Goal: Transaction & Acquisition: Book appointment/travel/reservation

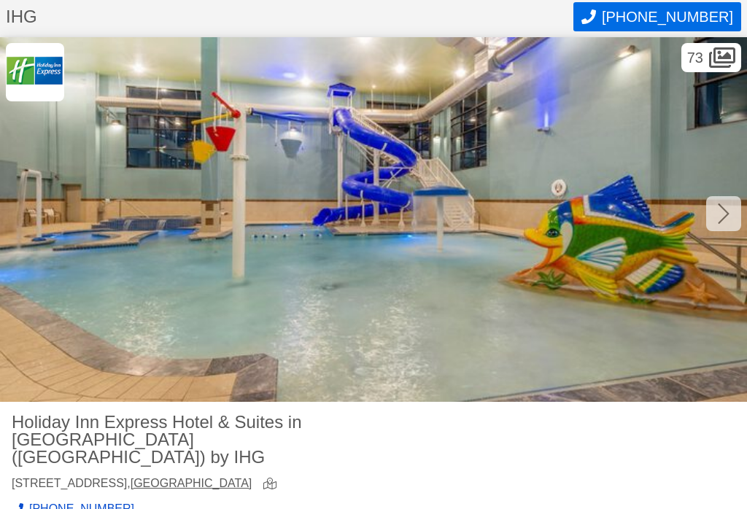
scroll to position [34, 0]
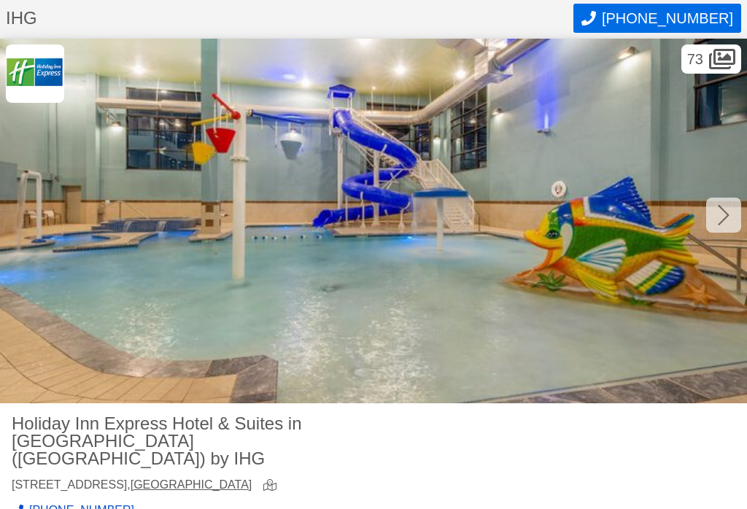
click at [736, 223] on div at bounding box center [723, 215] width 35 height 35
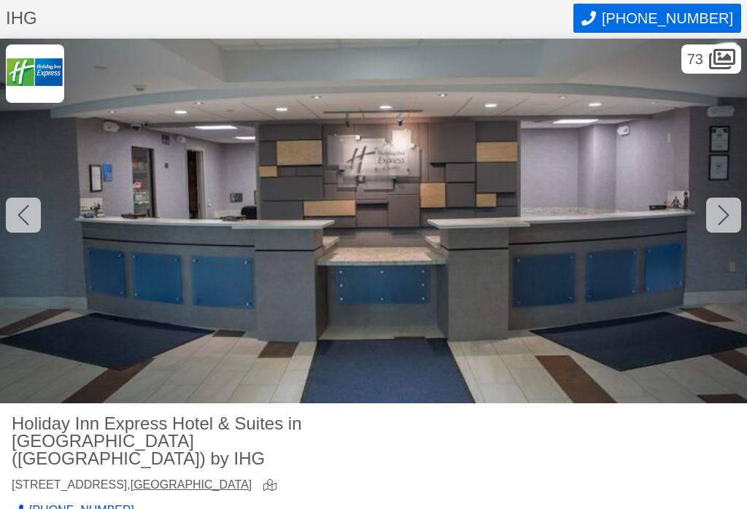
click at [728, 232] on img at bounding box center [373, 221] width 747 height 365
click at [738, 225] on div at bounding box center [723, 215] width 35 height 35
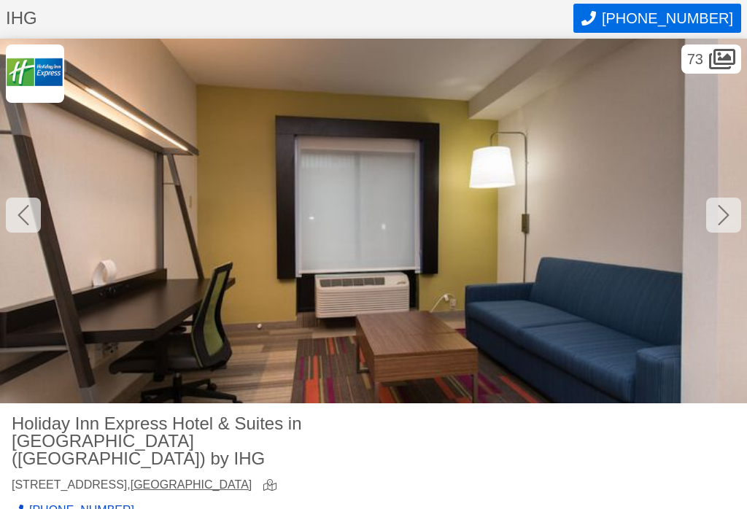
click at [725, 229] on div at bounding box center [723, 215] width 35 height 35
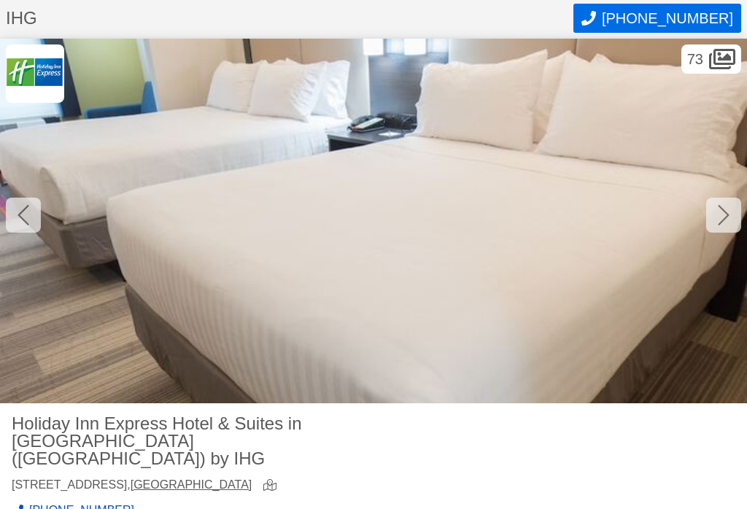
click at [728, 228] on div at bounding box center [723, 215] width 35 height 35
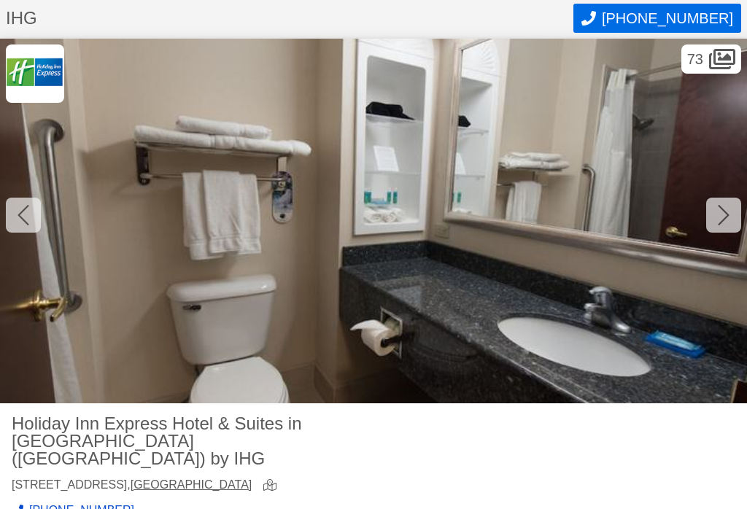
click at [733, 226] on div at bounding box center [723, 215] width 35 height 35
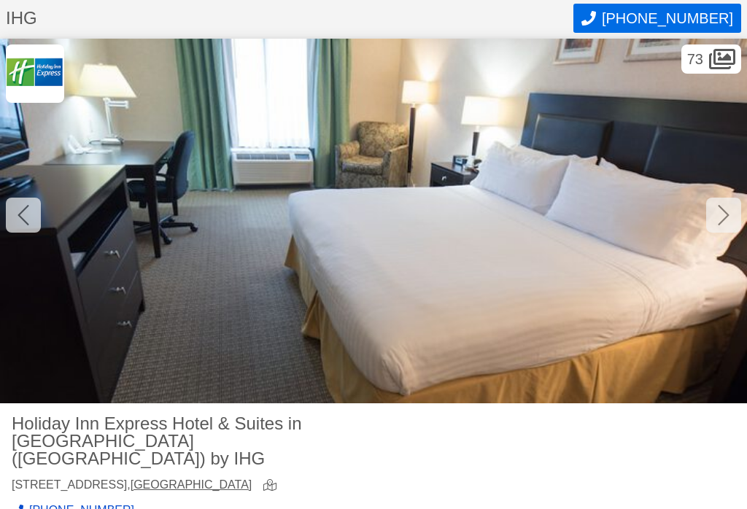
click at [736, 225] on div at bounding box center [723, 215] width 35 height 35
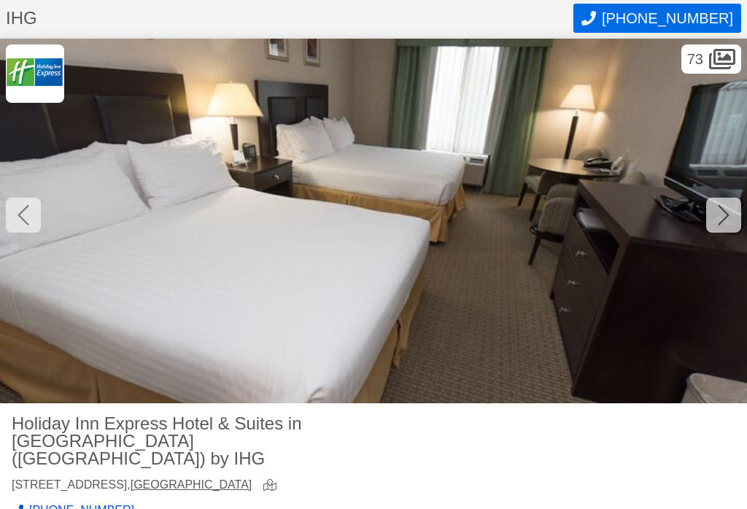
click at [741, 223] on div at bounding box center [723, 215] width 35 height 35
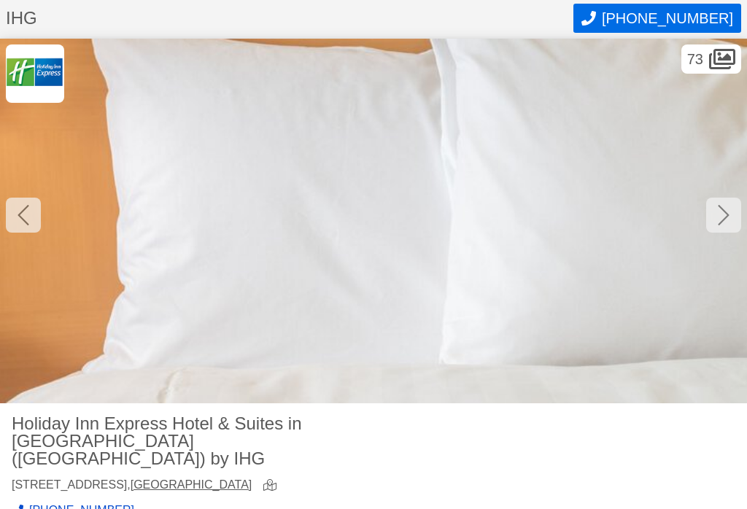
click at [738, 223] on div at bounding box center [723, 215] width 35 height 35
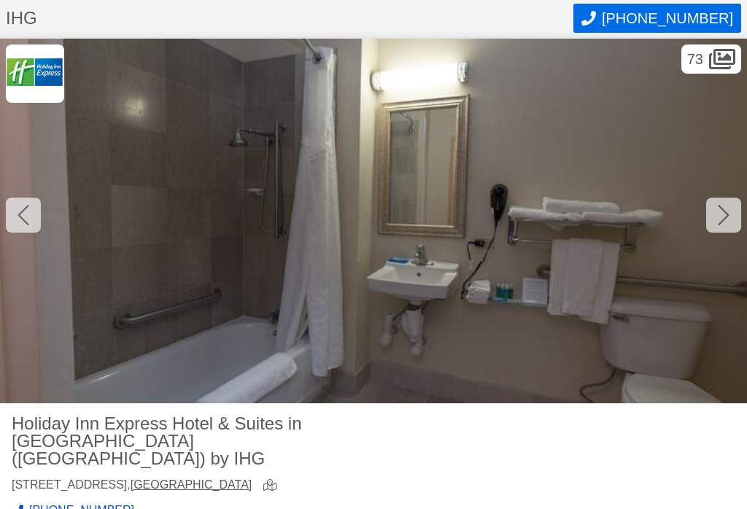
click at [736, 224] on div at bounding box center [723, 215] width 35 height 35
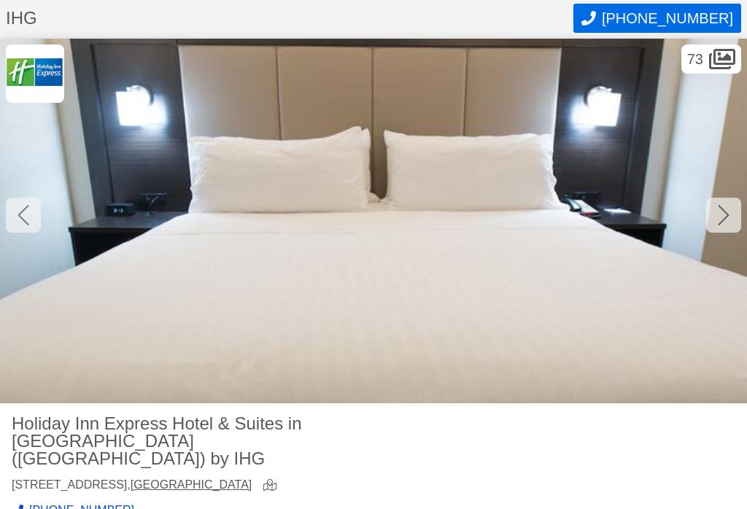
click at [727, 229] on div at bounding box center [723, 215] width 35 height 35
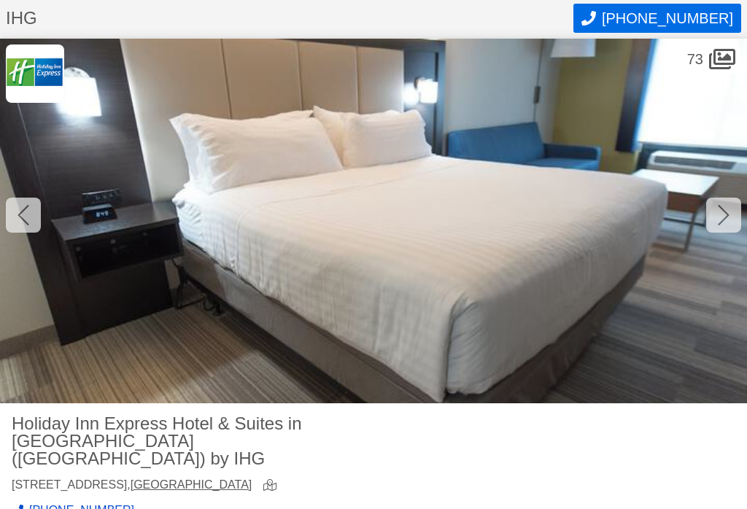
click at [732, 226] on div at bounding box center [723, 215] width 35 height 35
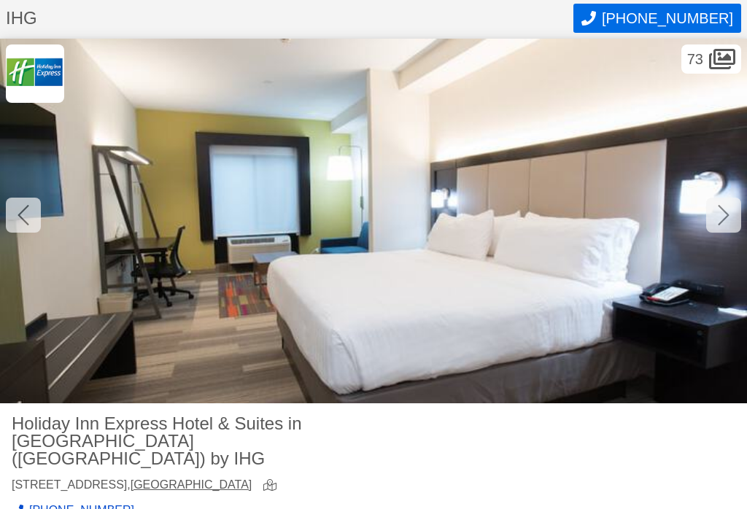
click at [737, 225] on div at bounding box center [723, 215] width 35 height 35
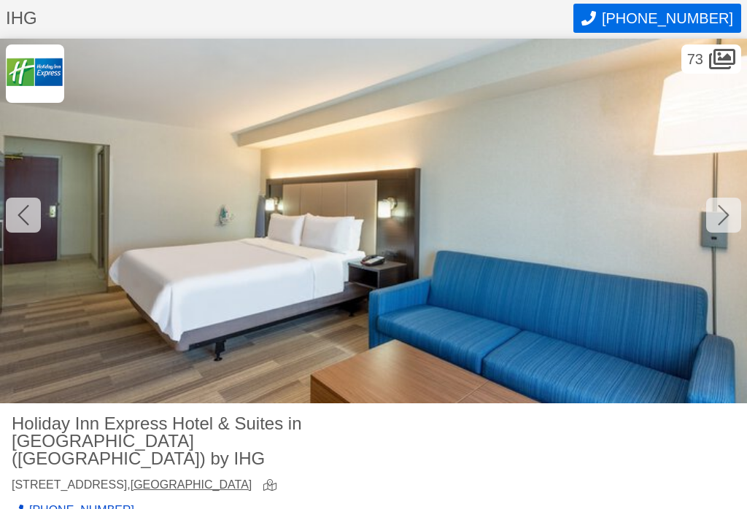
click at [733, 225] on div at bounding box center [723, 215] width 35 height 35
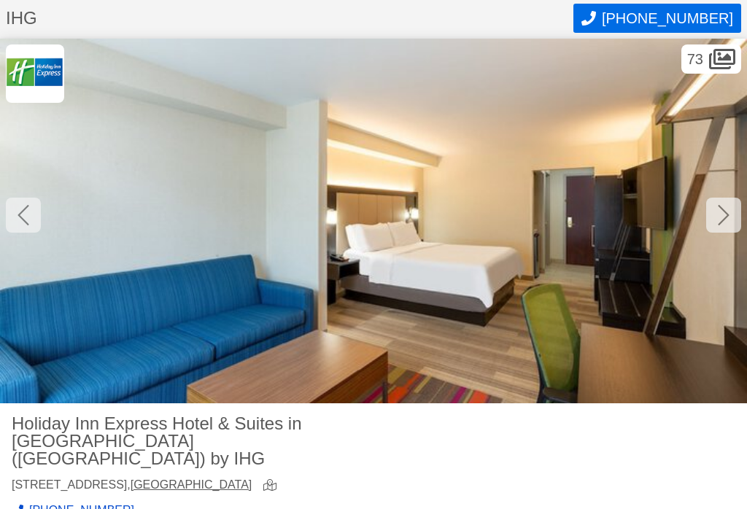
click at [736, 225] on div at bounding box center [723, 215] width 35 height 35
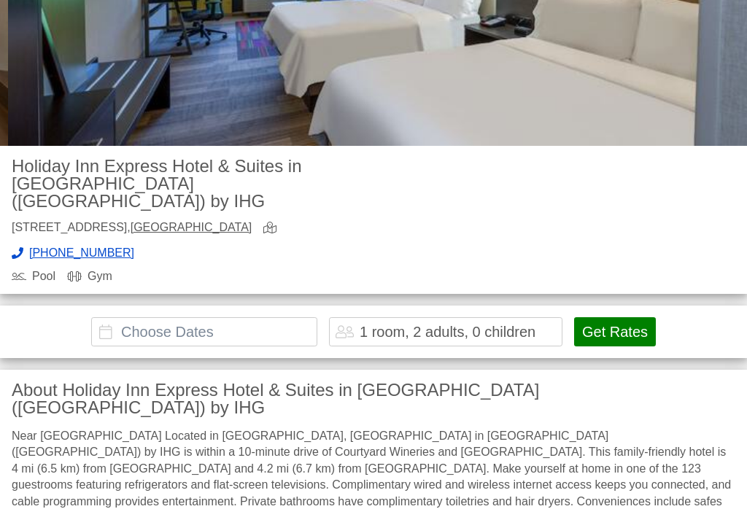
scroll to position [290, 0]
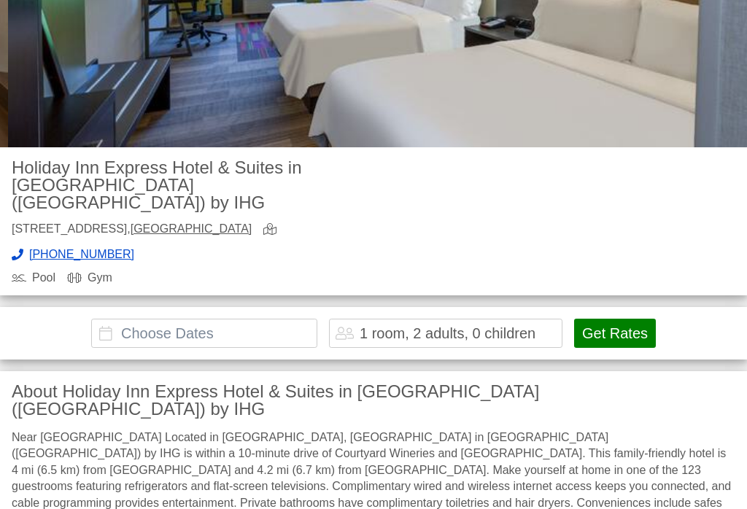
click at [630, 319] on button "Get Rates" at bounding box center [615, 333] width 82 height 29
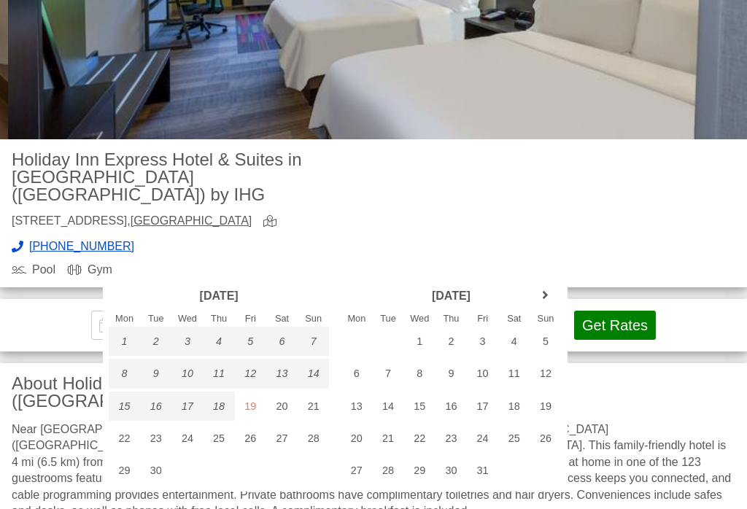
scroll to position [255, 0]
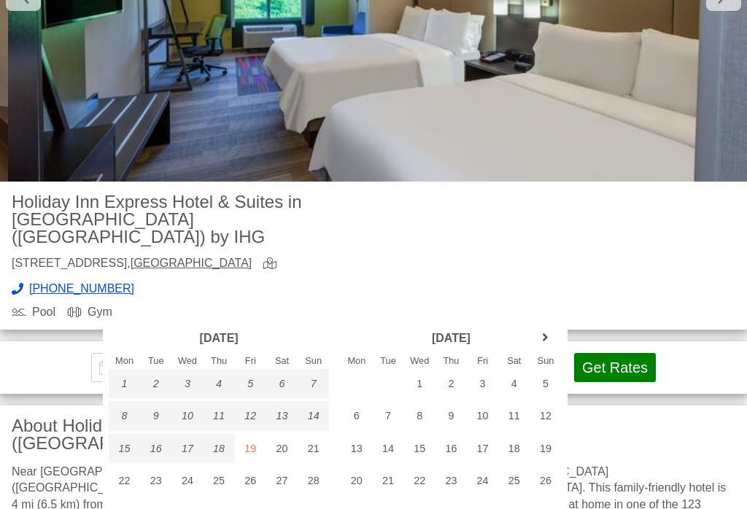
click at [292, 487] on div "27" at bounding box center [281, 480] width 31 height 29
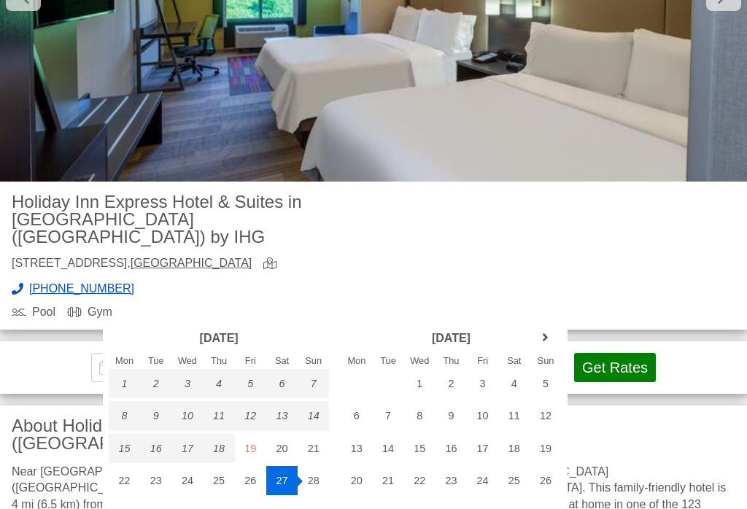
click at [133, 509] on div "29" at bounding box center [124, 512] width 31 height 29
type input "[DATE] - [DATE]"
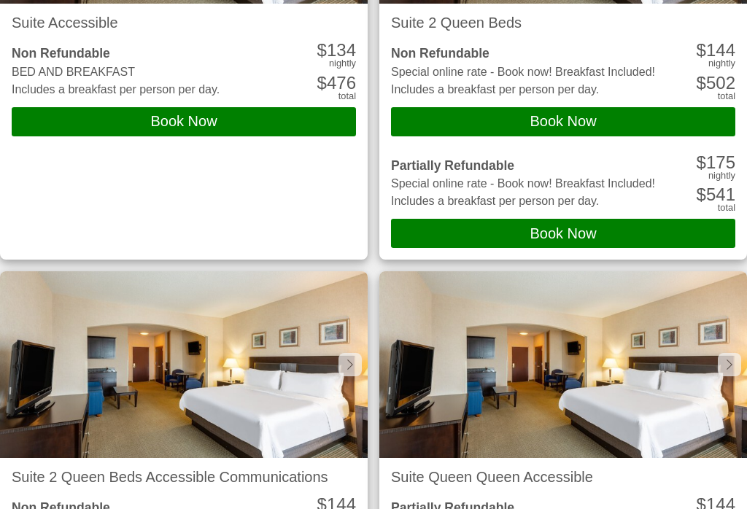
scroll to position [846, 0]
